Goal: Information Seeking & Learning: Find specific fact

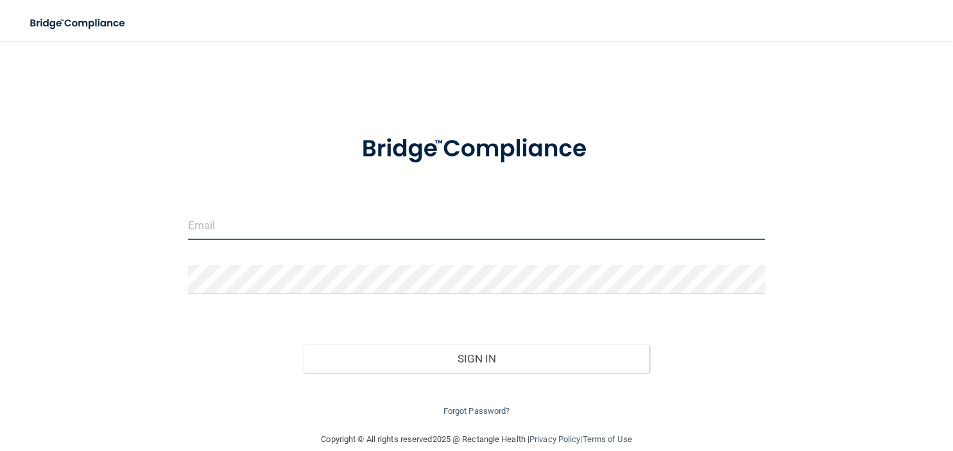
click at [230, 232] on input "email" at bounding box center [476, 225] width 577 height 29
type input "[EMAIL_ADDRESS][DOMAIN_NAME]"
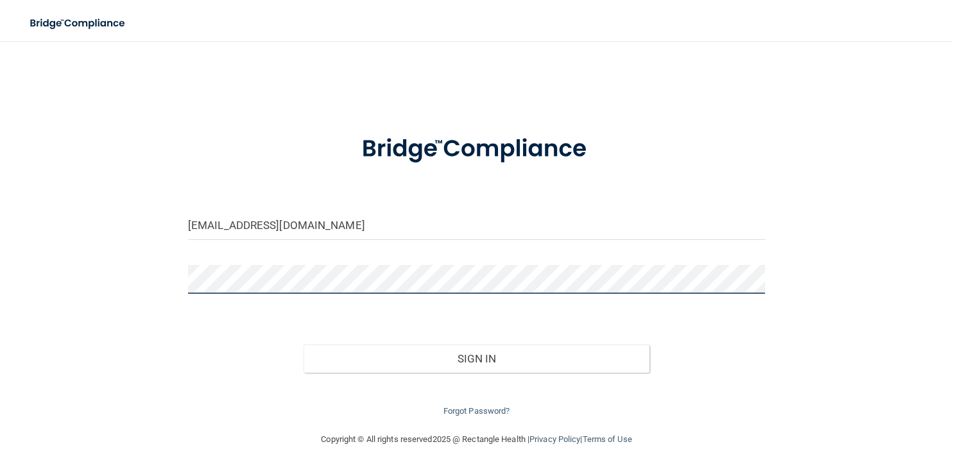
click at [303, 345] on button "Sign In" at bounding box center [476, 359] width 346 height 28
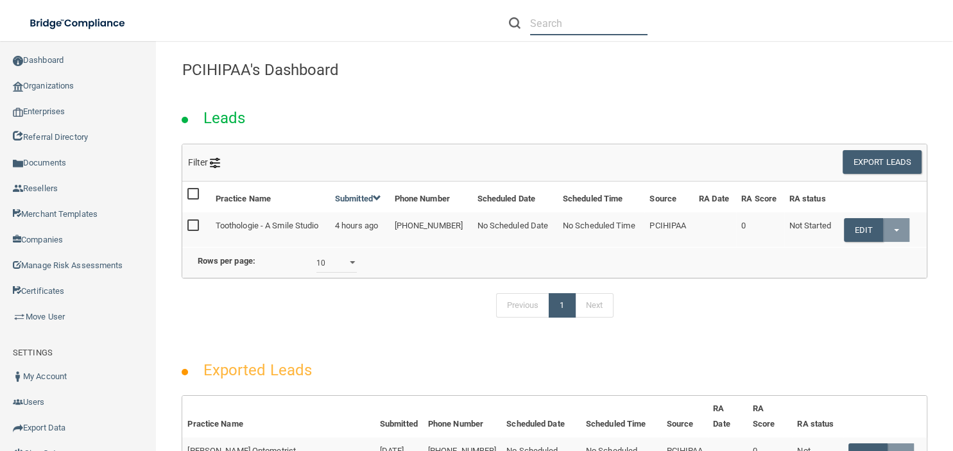
click at [542, 24] on input "text" at bounding box center [588, 24] width 117 height 24
paste input "214) 879-3505"
type input "214) 879-3505"
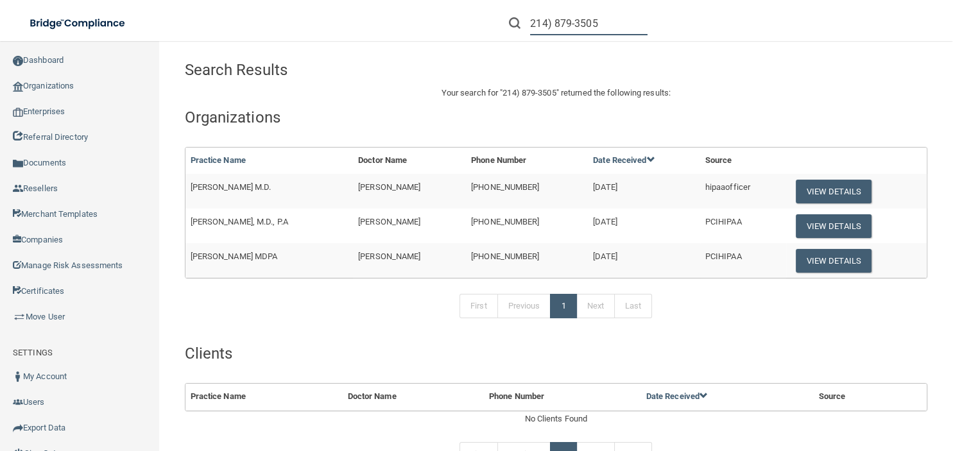
drag, startPoint x: 602, startPoint y: 23, endPoint x: 430, endPoint y: 40, distance: 172.8
click at [530, 35] on input "214) 879-3505" at bounding box center [588, 24] width 117 height 24
